Goal: Information Seeking & Learning: Learn about a topic

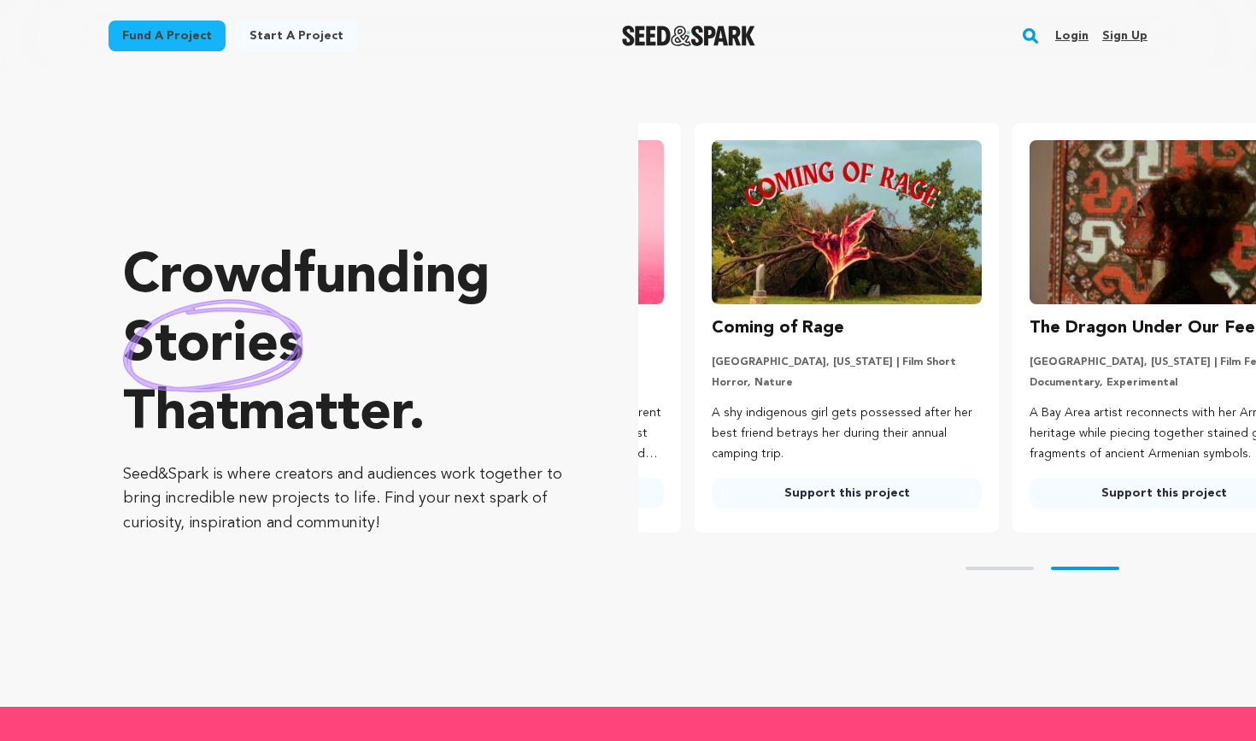
click at [1037, 36] on rect "button" at bounding box center [1030, 36] width 21 height 21
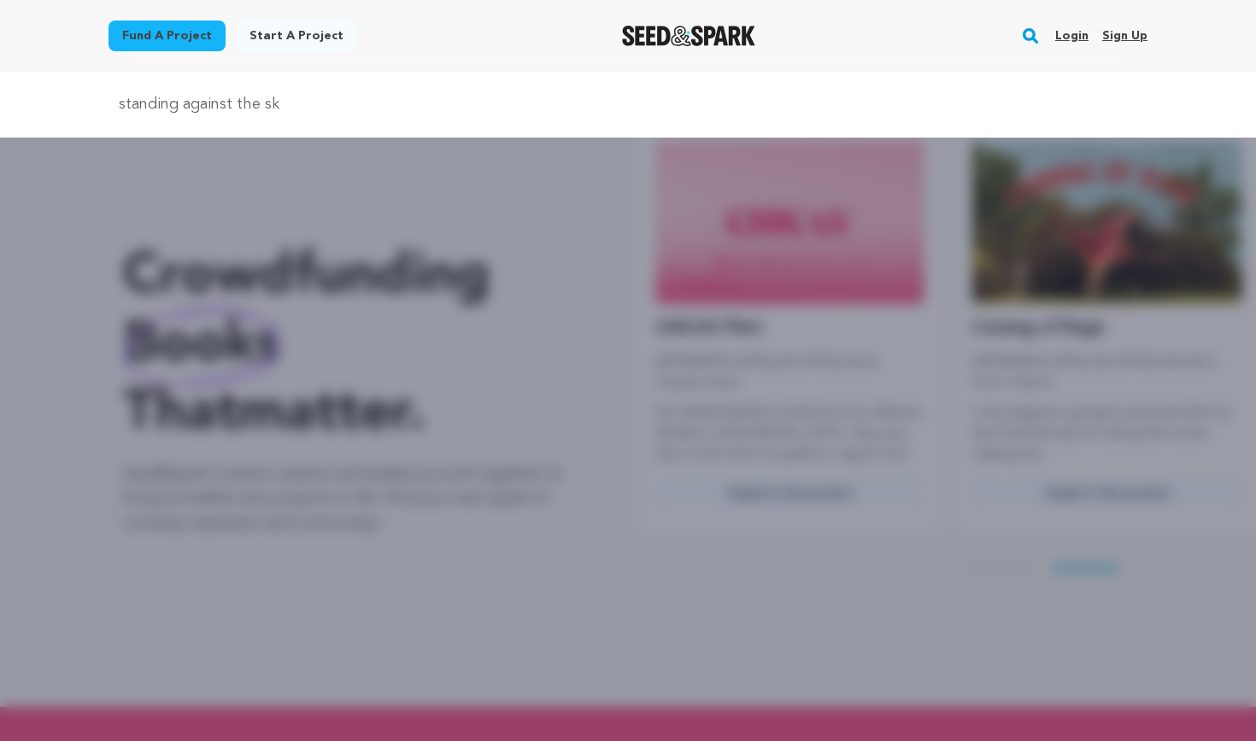
scroll to position [0, 331]
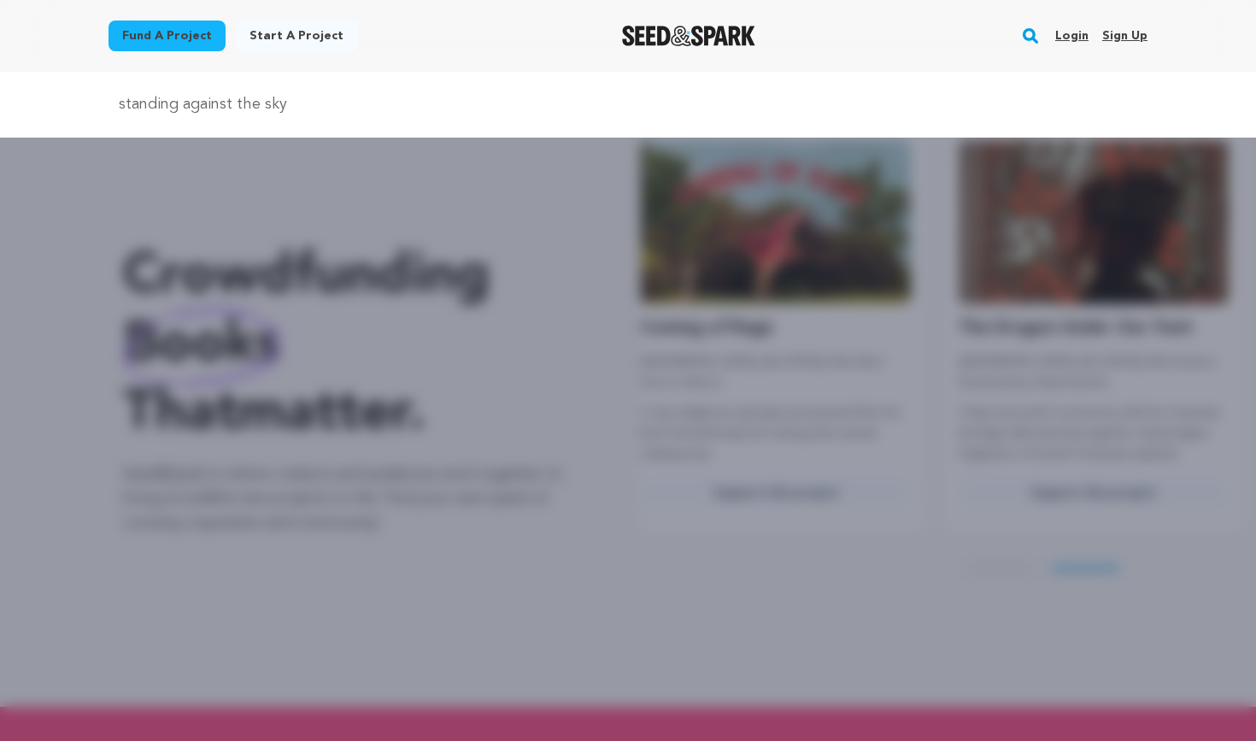
type input "standing against the sky"
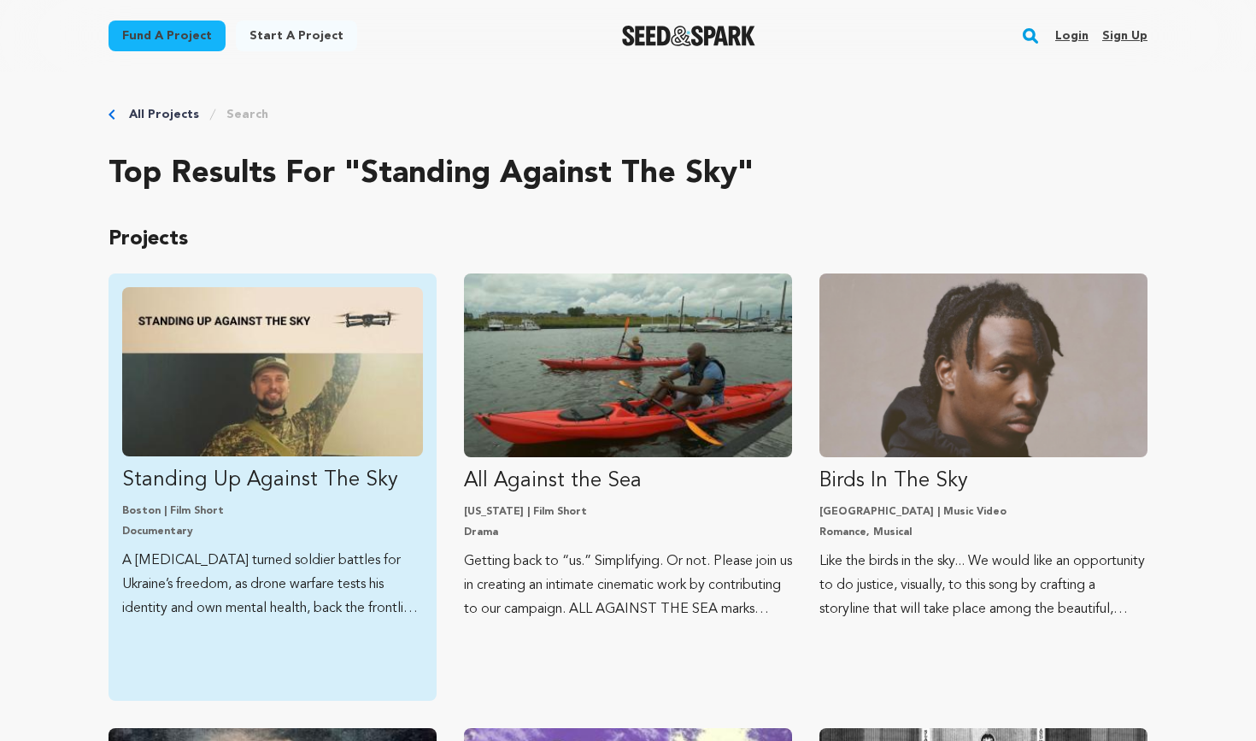
click at [366, 378] on img "Fund Standing Up Against The Sky" at bounding box center [272, 371] width 301 height 169
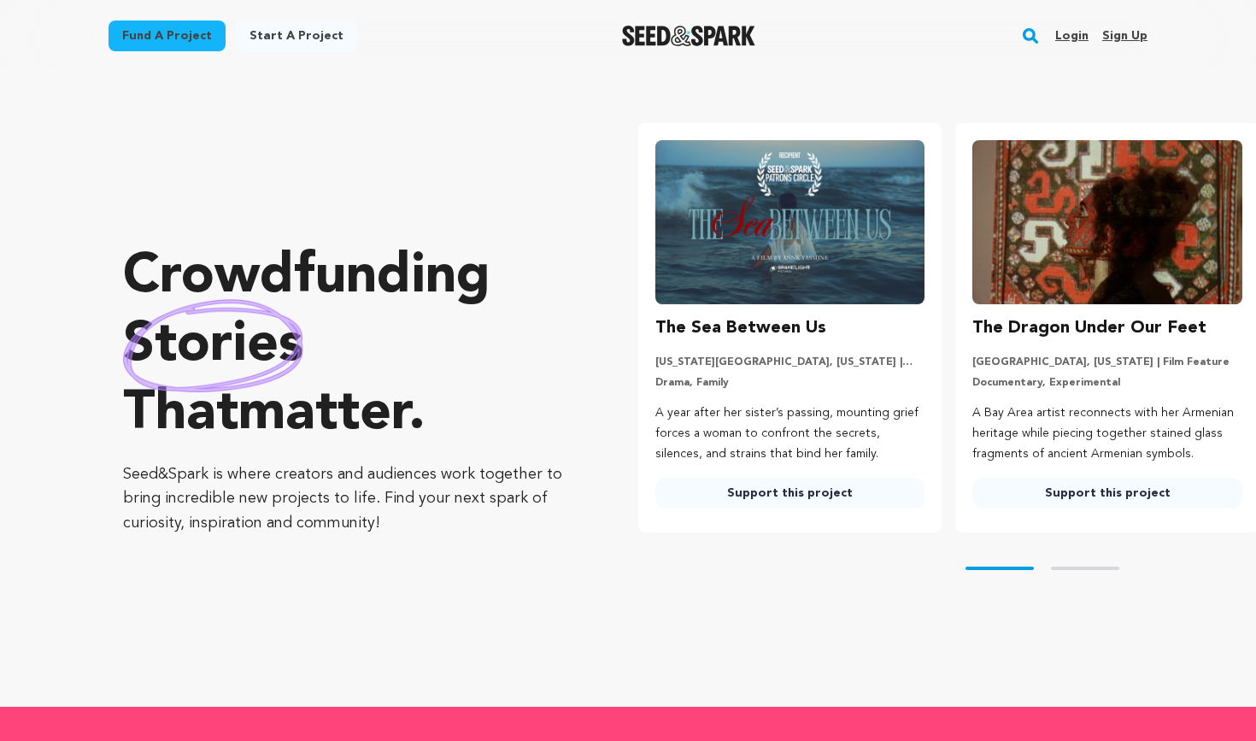
click at [512, 35] on rect "button" at bounding box center [1030, 36] width 21 height 21
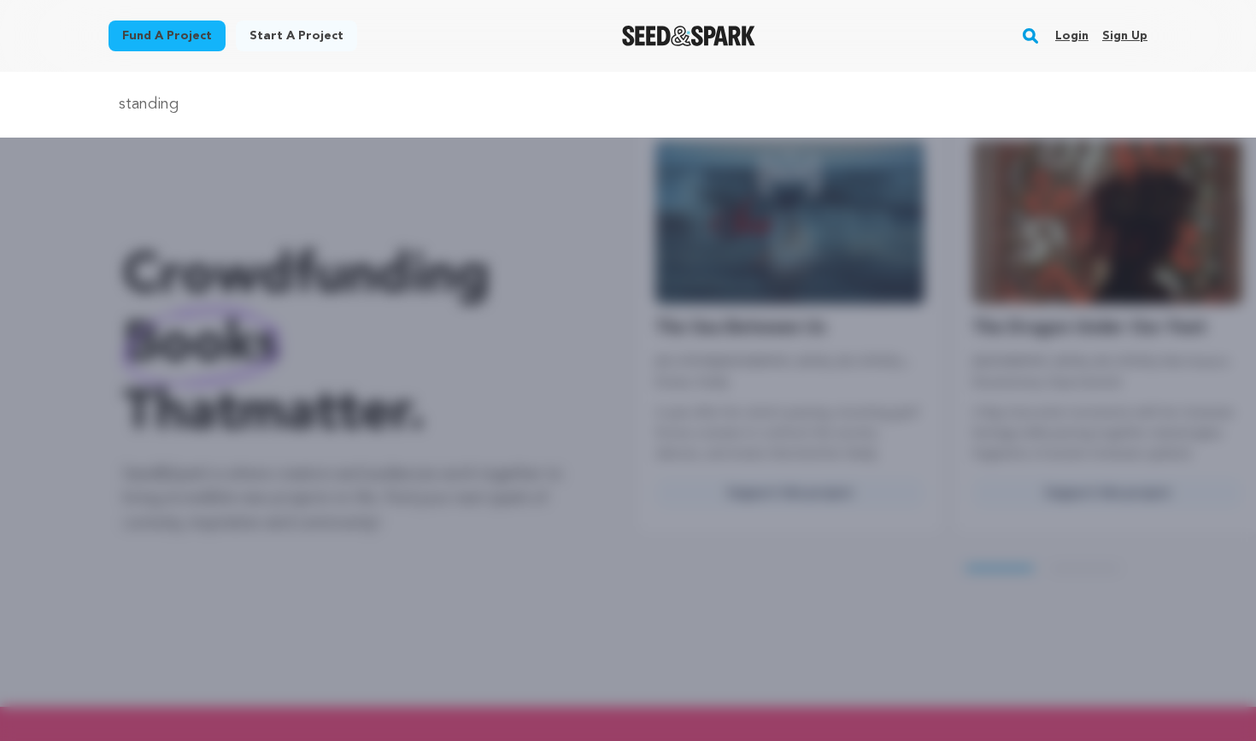
type input "standing up against the sky"
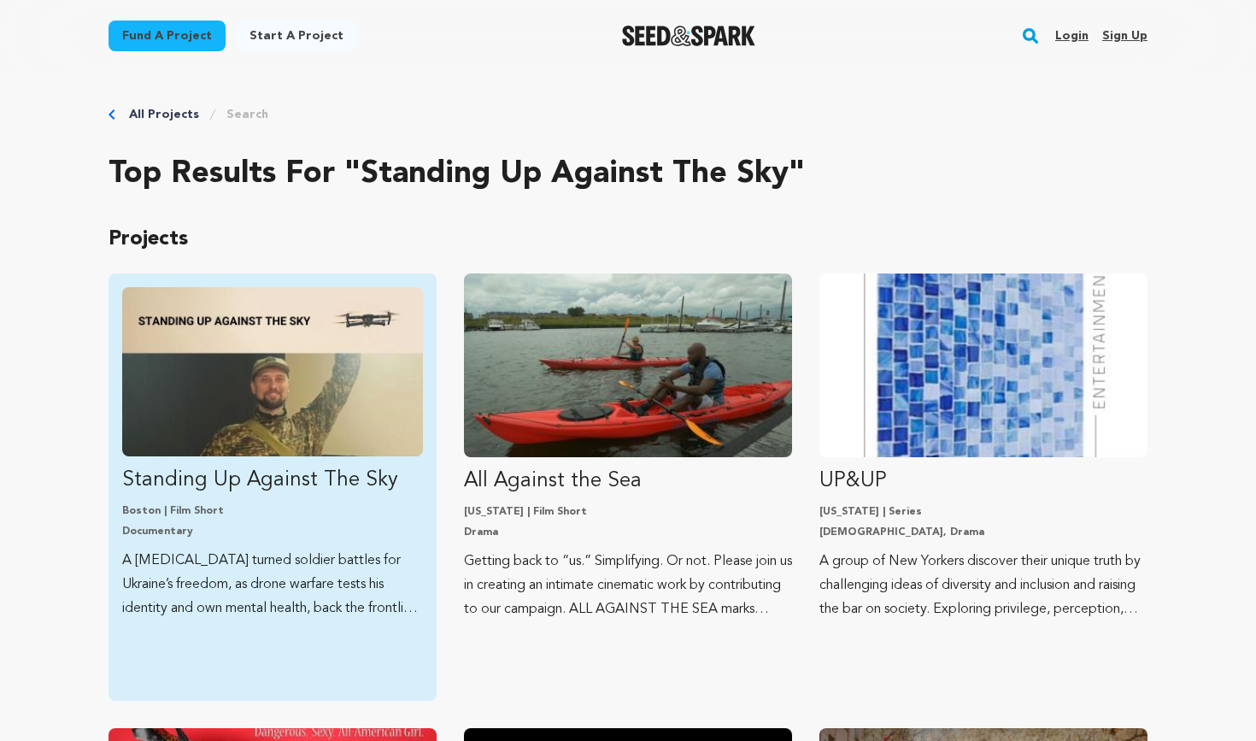
click at [247, 463] on link "Standing Up Against The Sky [GEOGRAPHIC_DATA] | Film Short Documentary A [MEDIC…" at bounding box center [272, 453] width 301 height 333
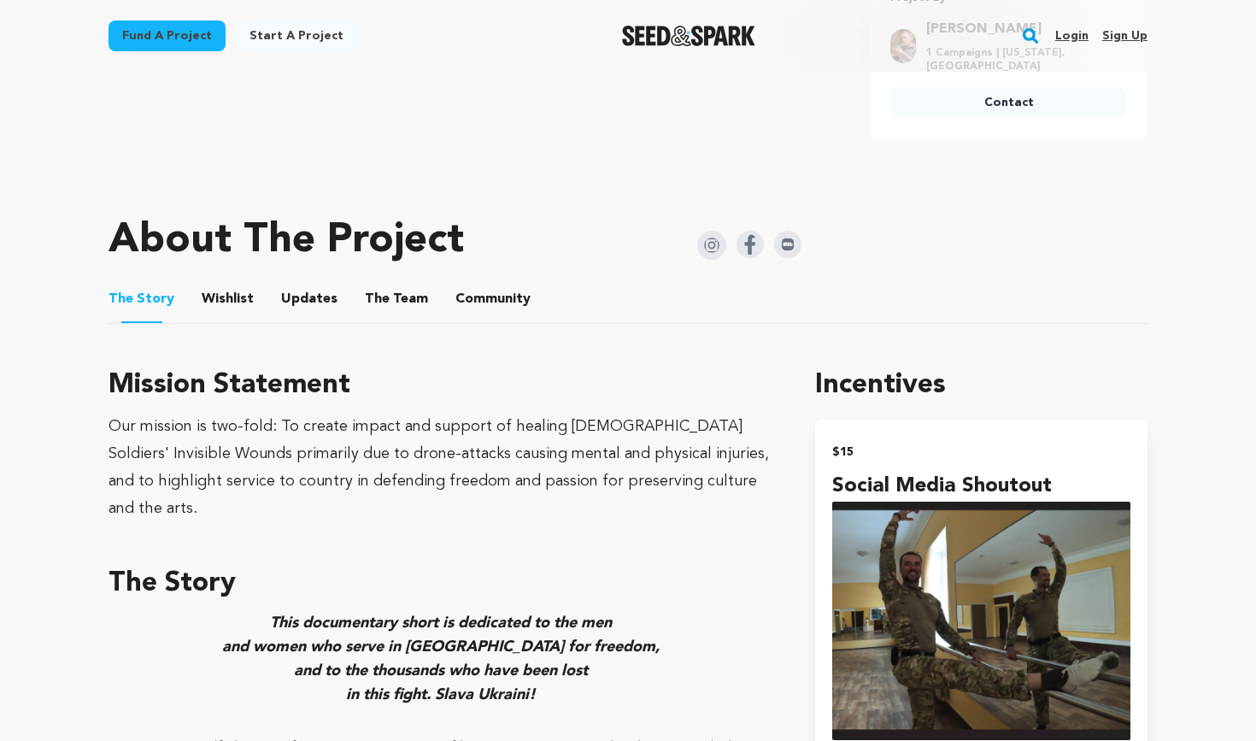
scroll to position [748, 0]
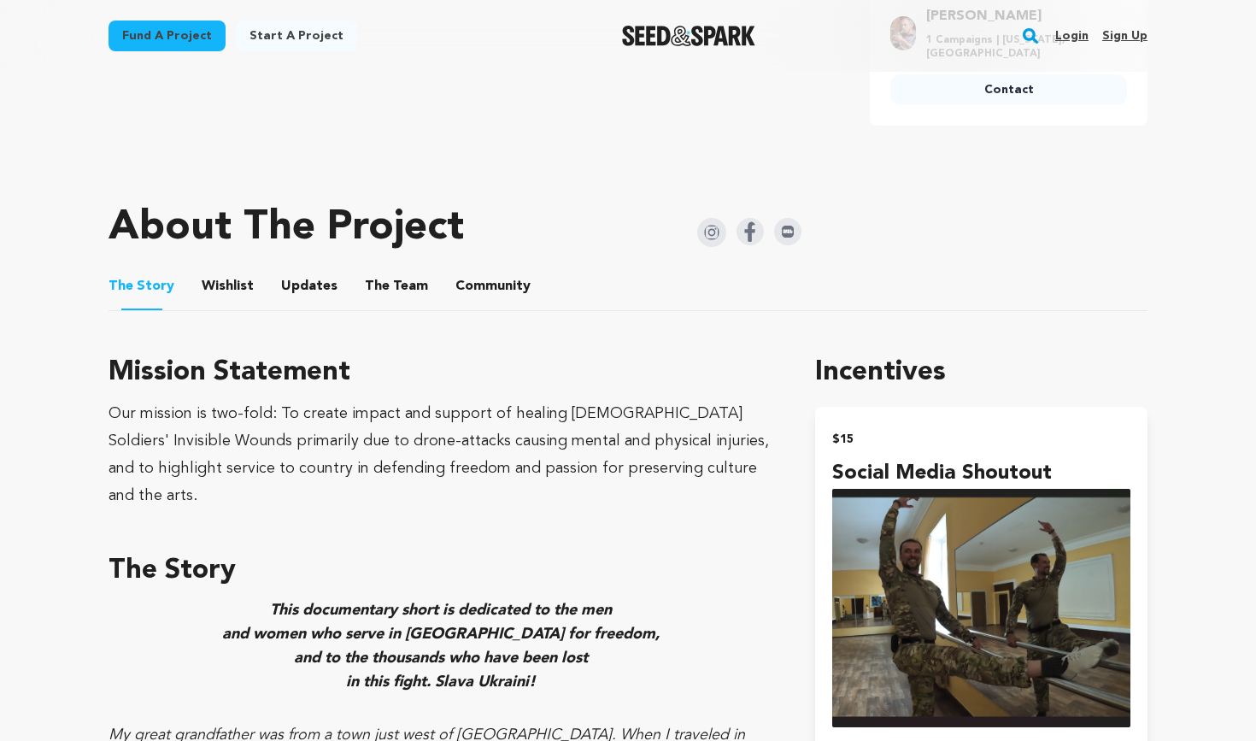
click at [475, 297] on button "Community" at bounding box center [492, 289] width 41 height 41
